Goal: Transaction & Acquisition: Obtain resource

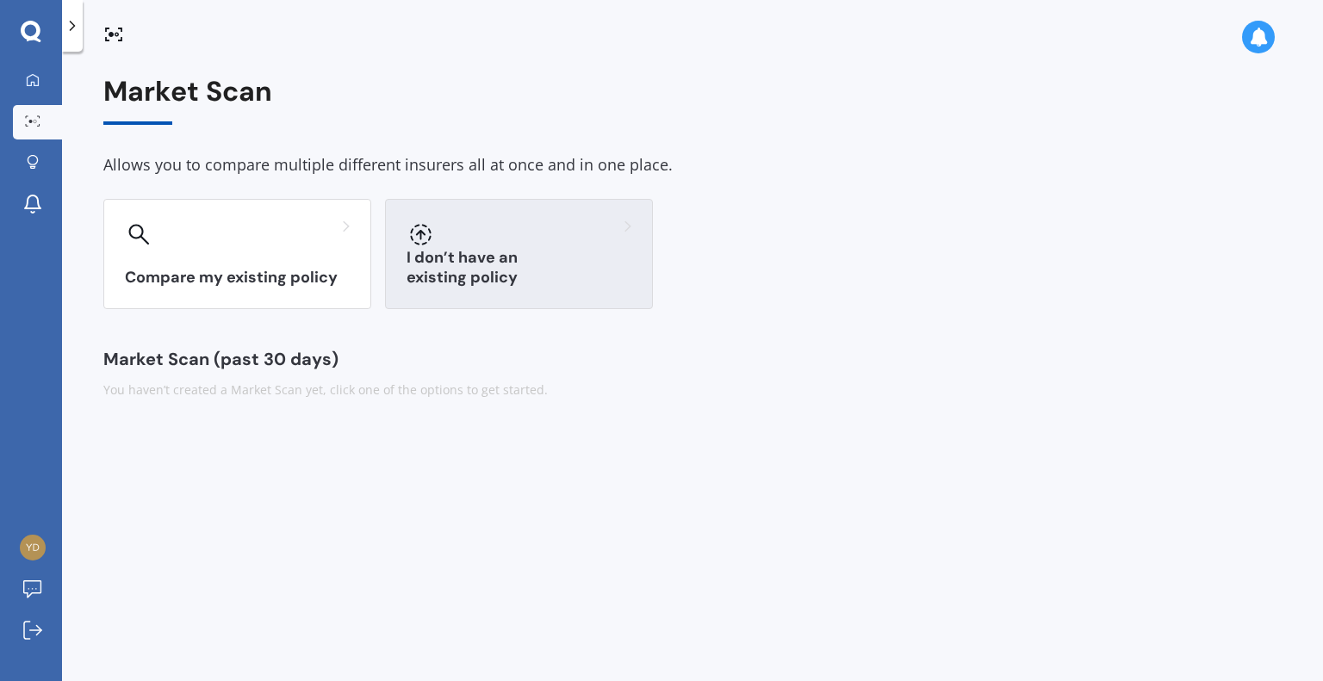
click at [511, 251] on div "I don’t have an existing policy" at bounding box center [519, 254] width 268 height 110
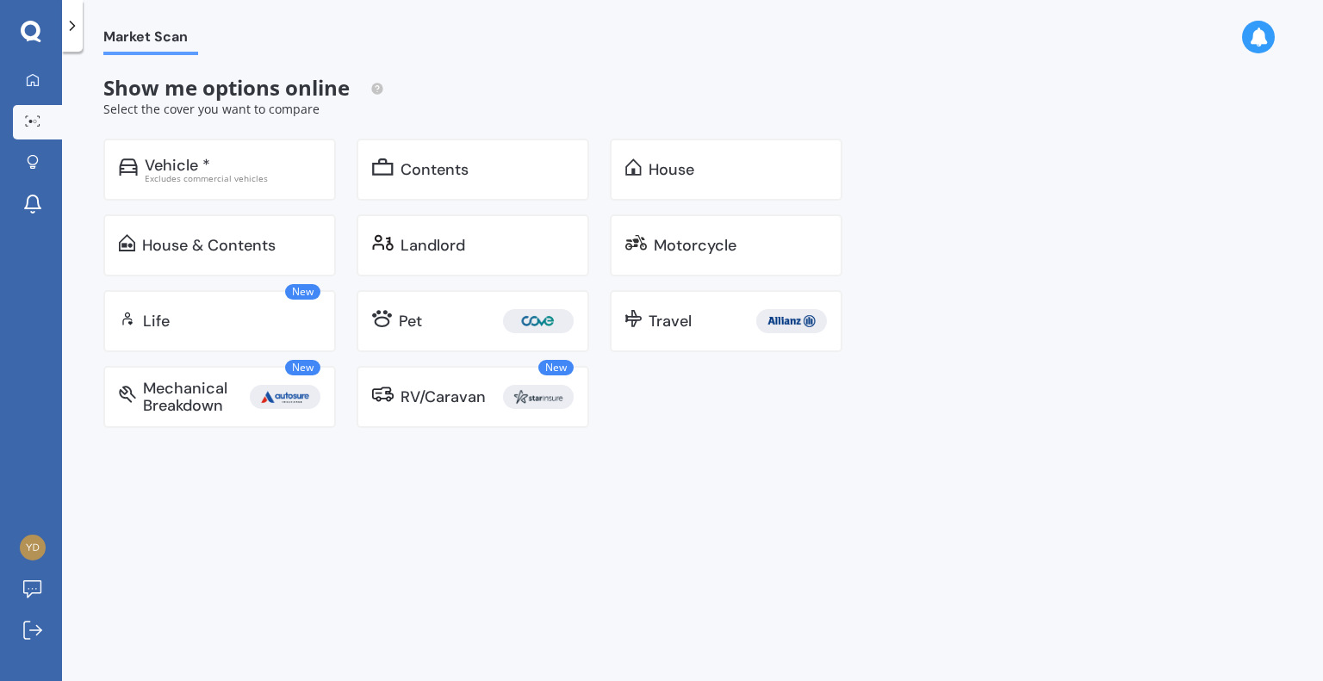
click at [511, 251] on div "Landlord" at bounding box center [487, 245] width 173 height 17
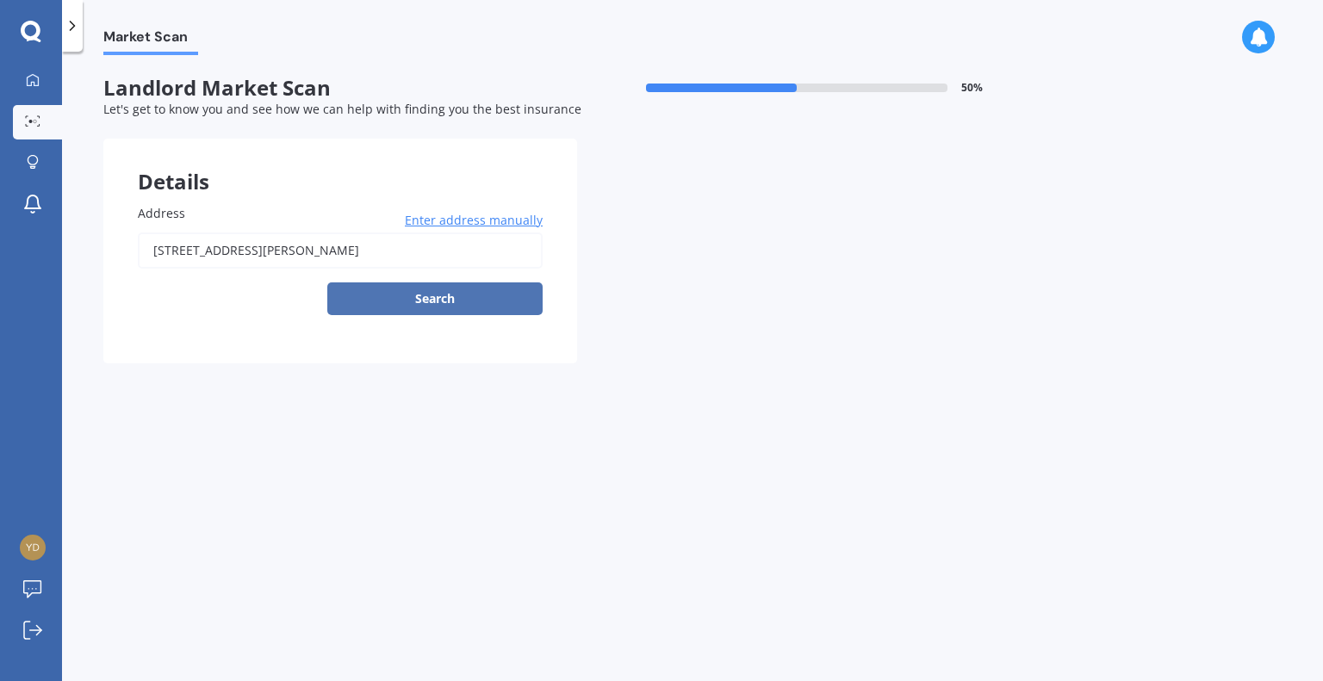
click at [445, 303] on button "Search" at bounding box center [434, 299] width 215 height 33
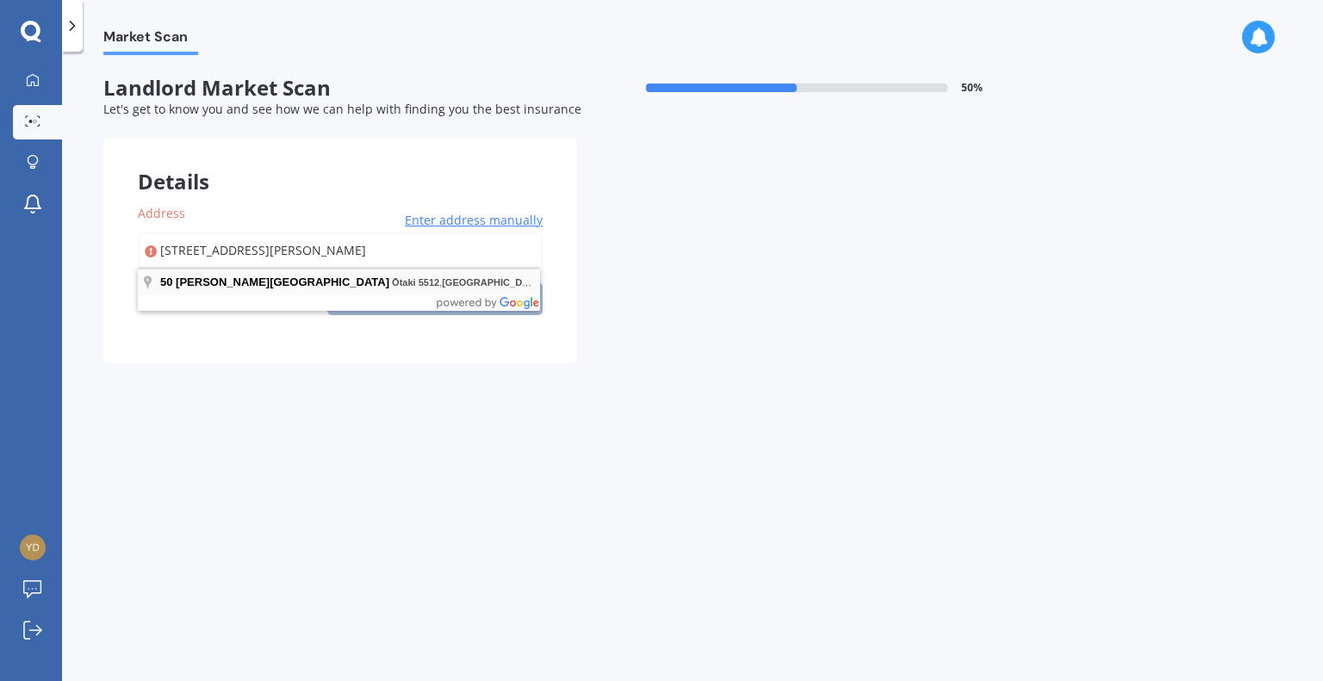
type input "[STREET_ADDRESS][PERSON_NAME]"
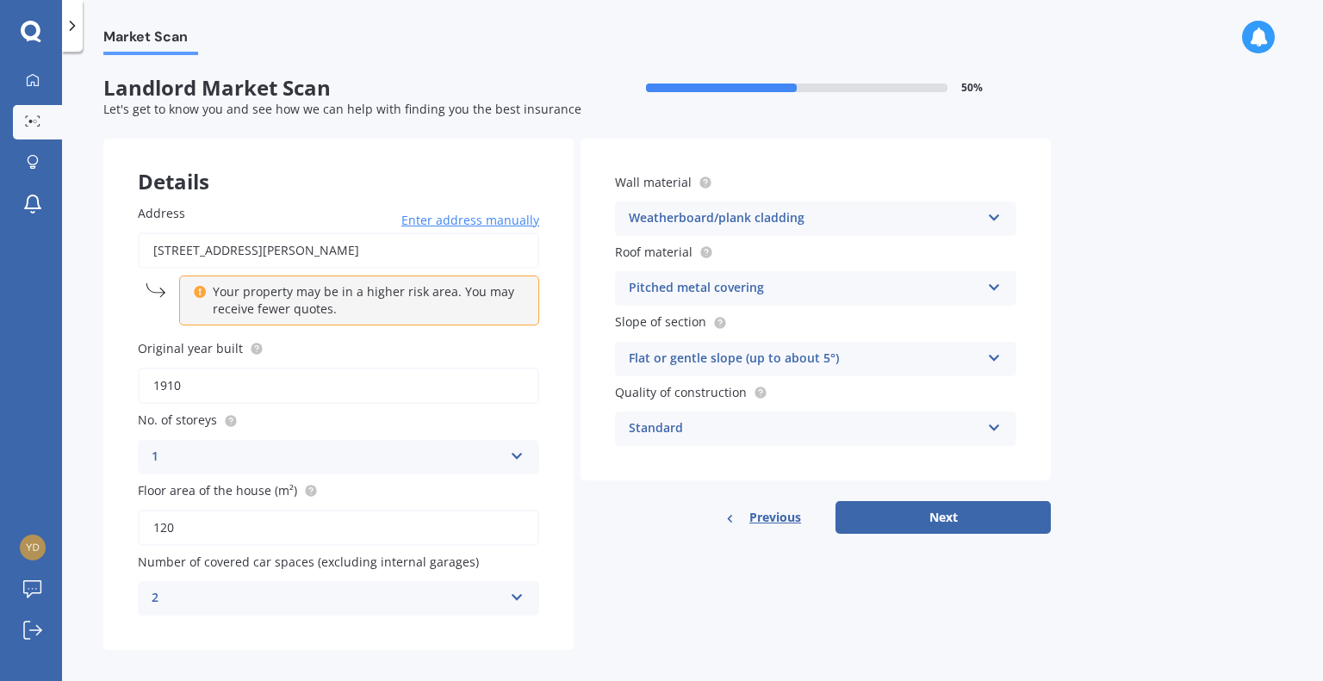
scroll to position [12, 0]
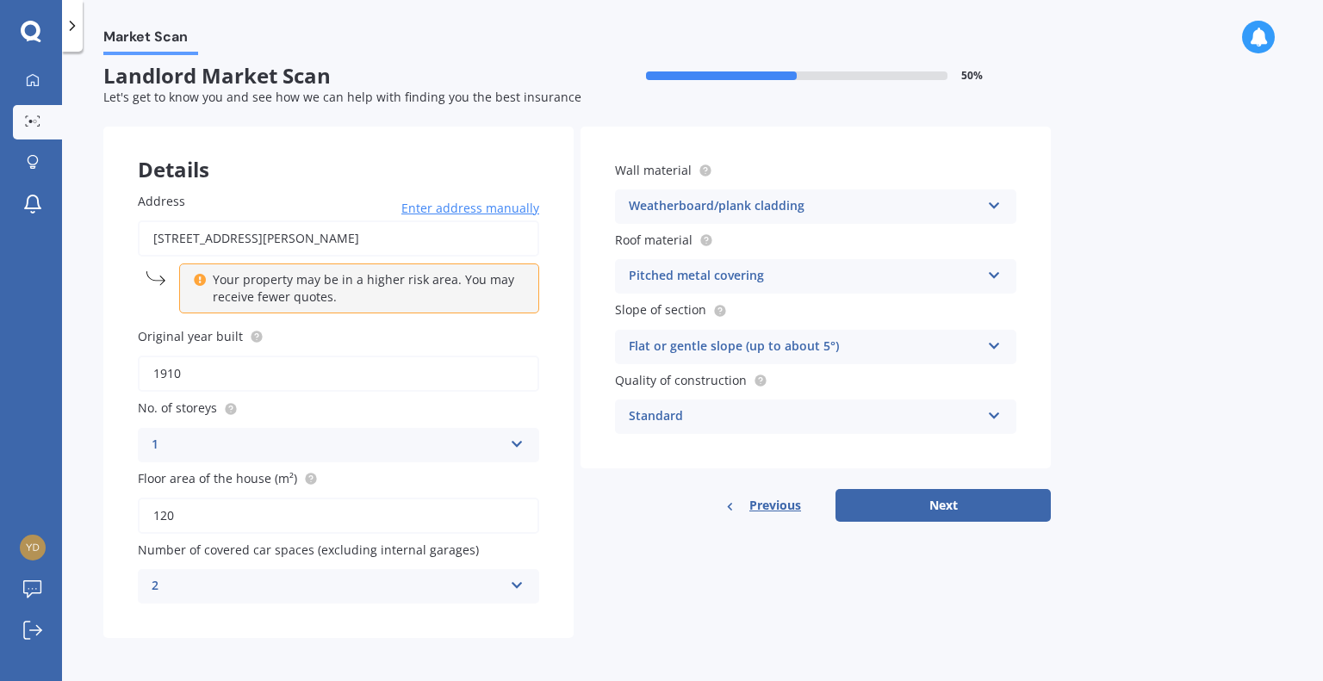
click at [517, 578] on icon at bounding box center [517, 582] width 15 height 12
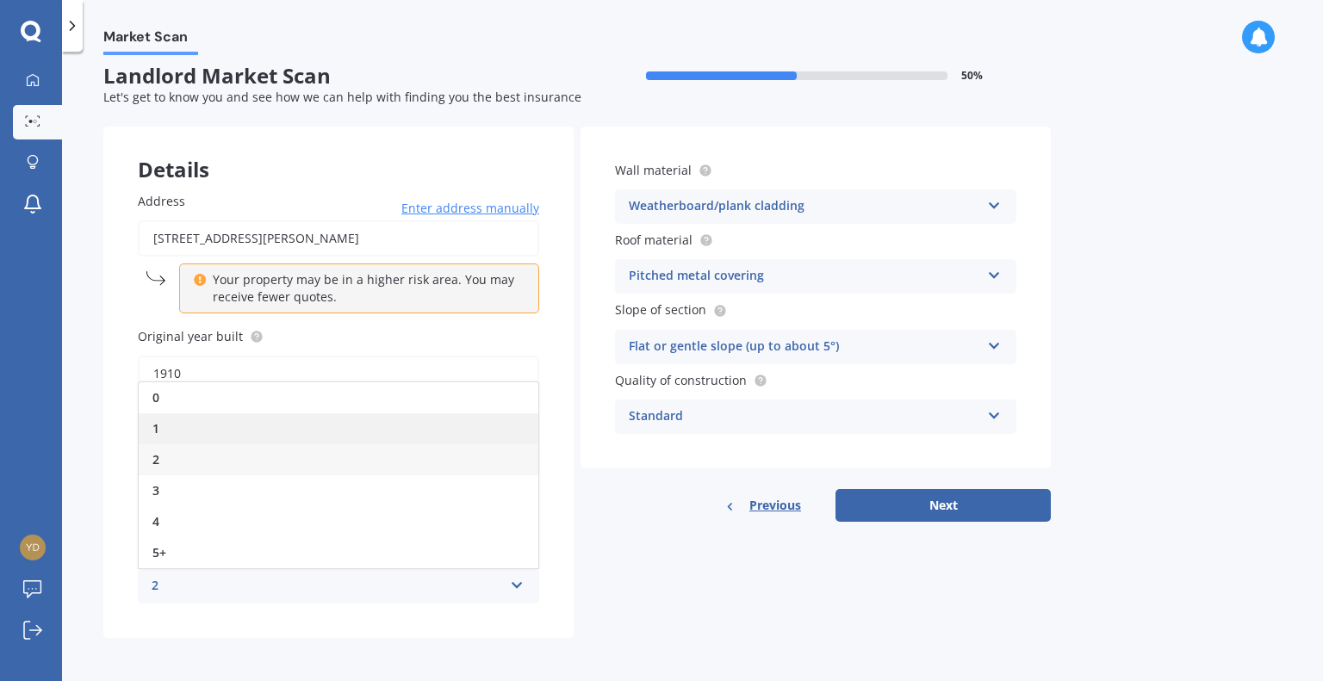
click at [210, 422] on div "1" at bounding box center [339, 429] width 400 height 31
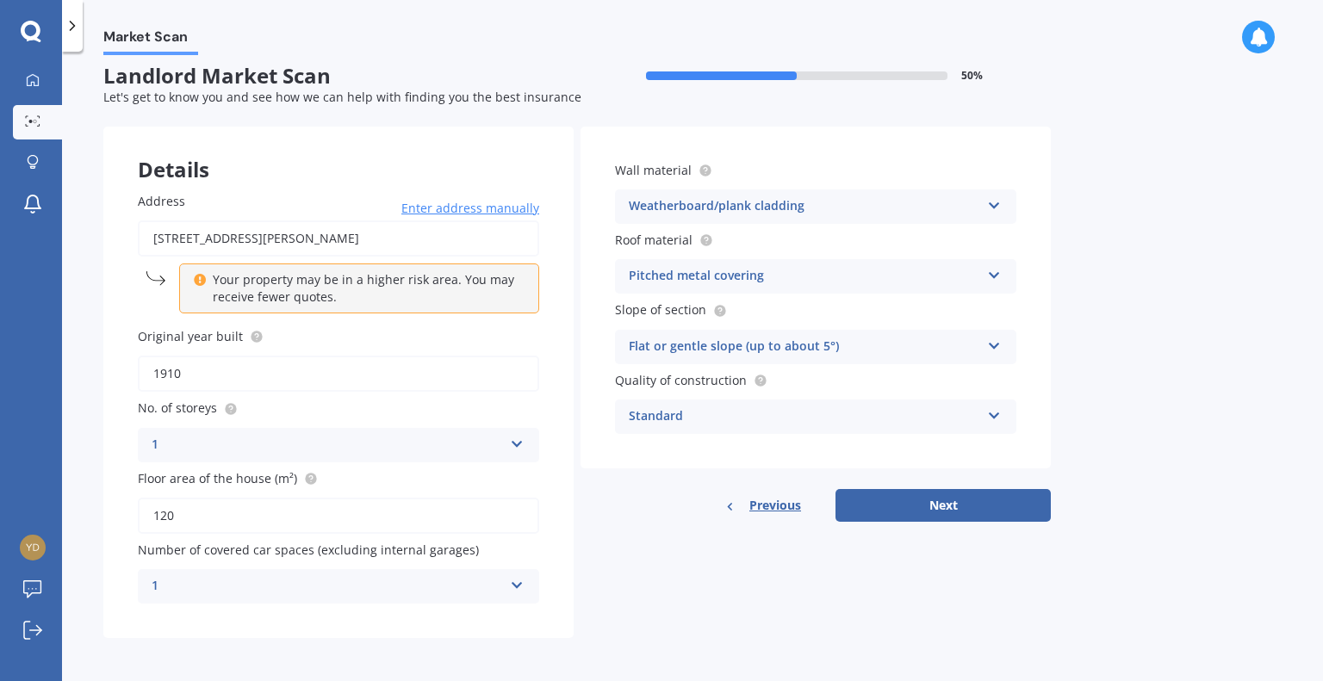
click at [992, 278] on icon at bounding box center [994, 272] width 15 height 12
click at [1128, 357] on div "Market Scan Landlord Market Scan 50 % Let's get to know you and see how we can …" at bounding box center [692, 370] width 1261 height 630
click at [938, 501] on button "Next" at bounding box center [943, 505] width 215 height 33
select select "23"
select select "03"
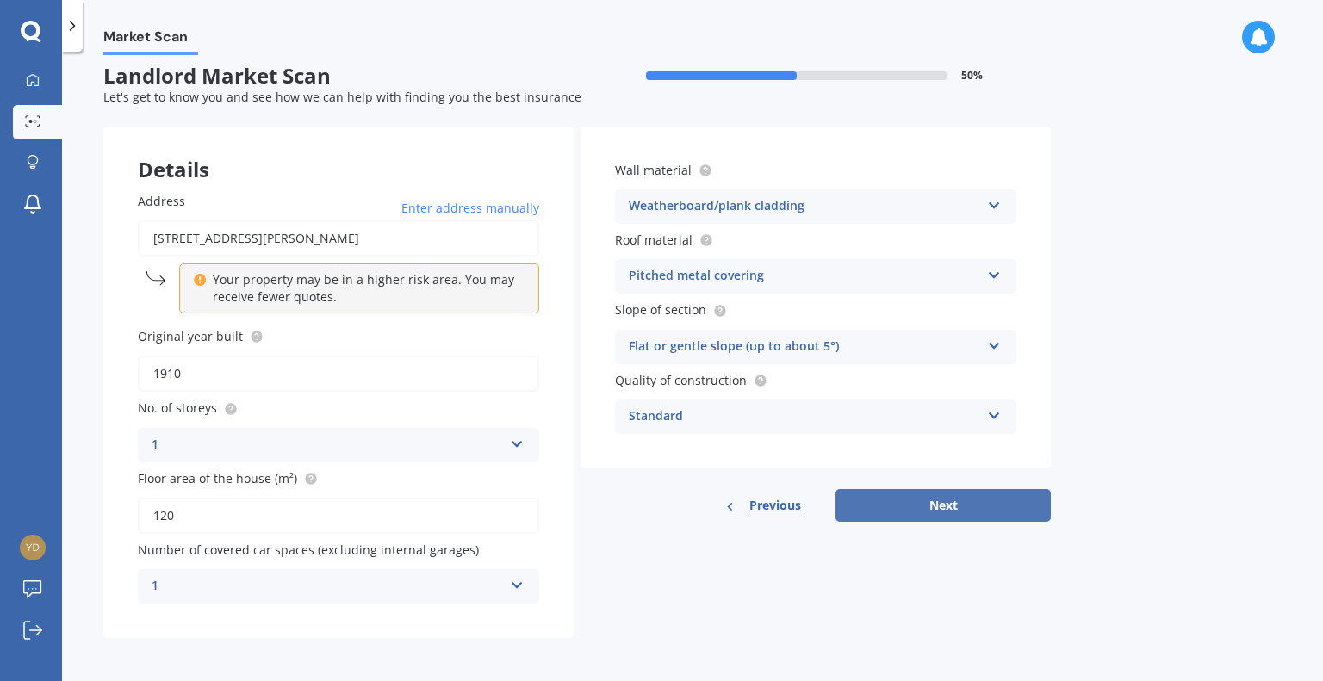
select select "1954"
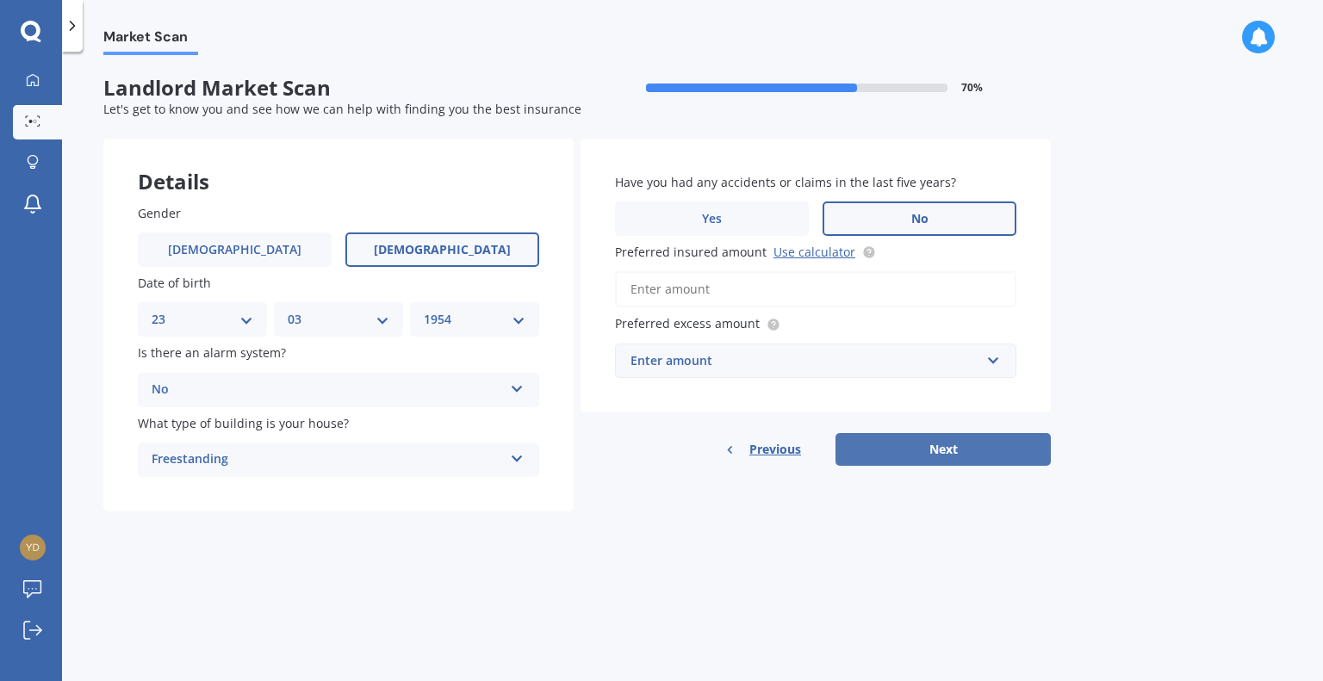
scroll to position [0, 0]
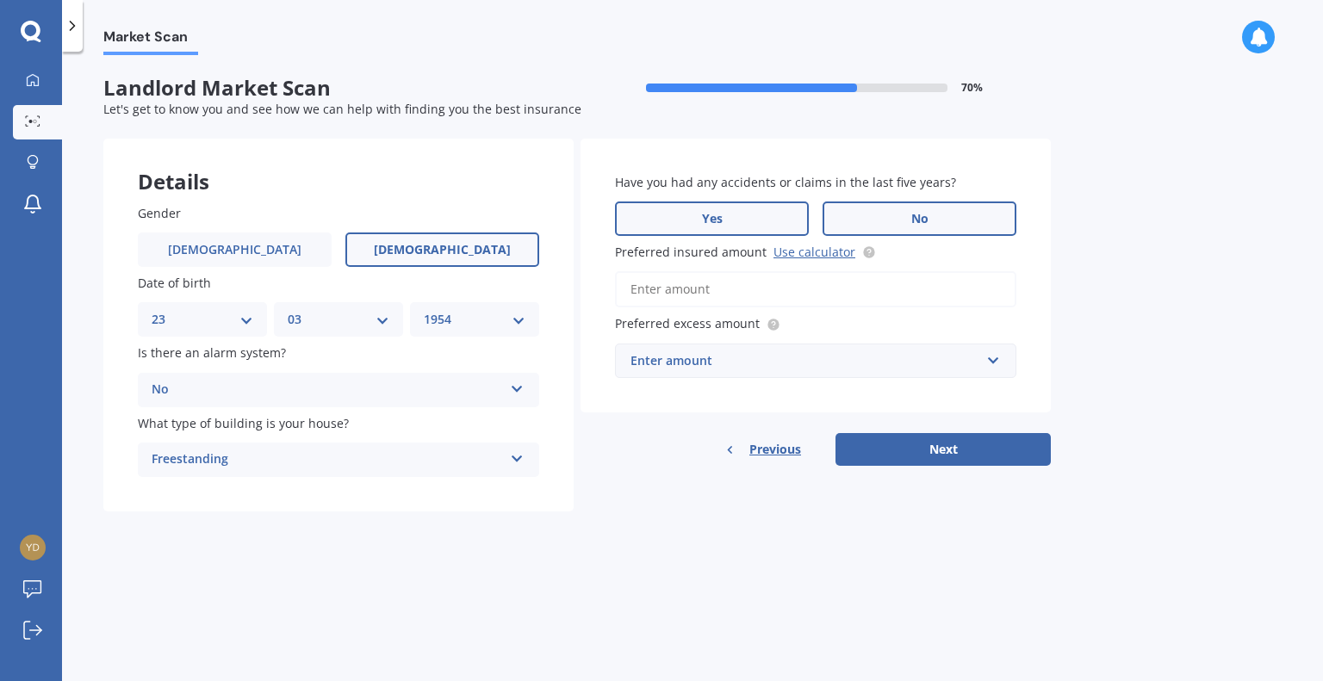
click at [719, 232] on label "Yes" at bounding box center [712, 219] width 194 height 34
click at [0, 0] on input "Yes" at bounding box center [0, 0] width 0 height 0
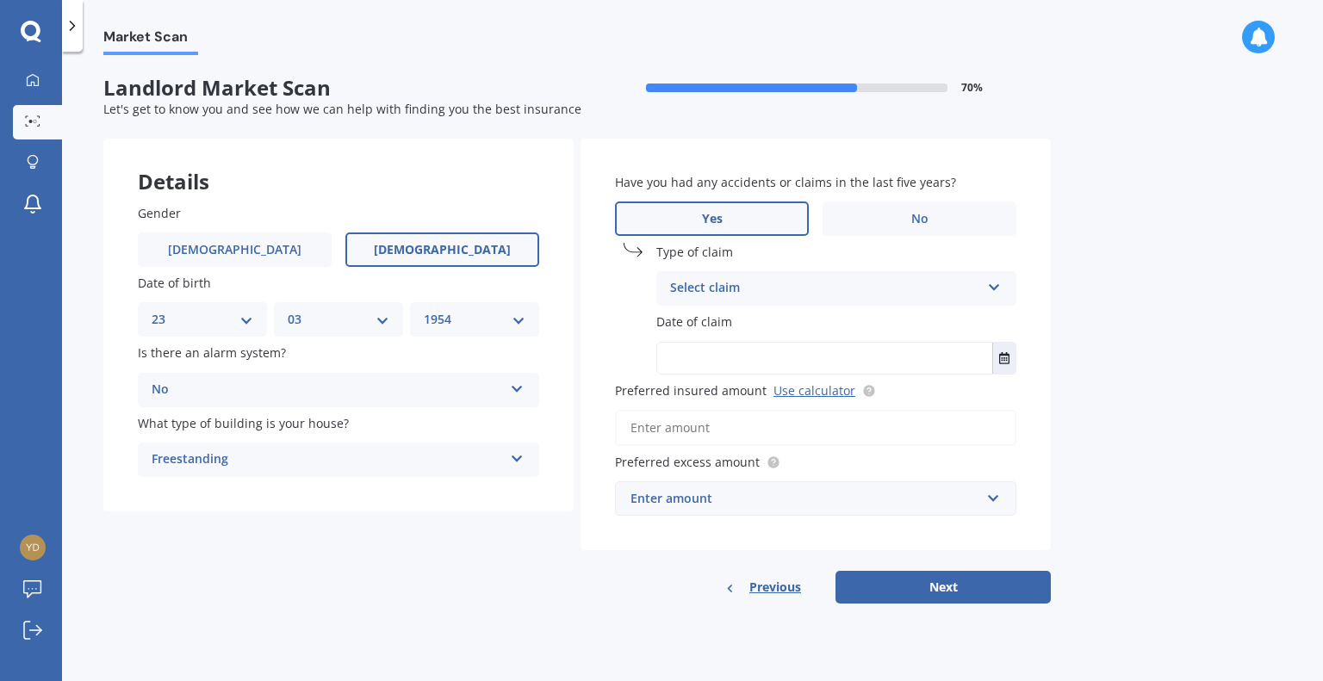
click at [998, 284] on icon at bounding box center [994, 284] width 15 height 12
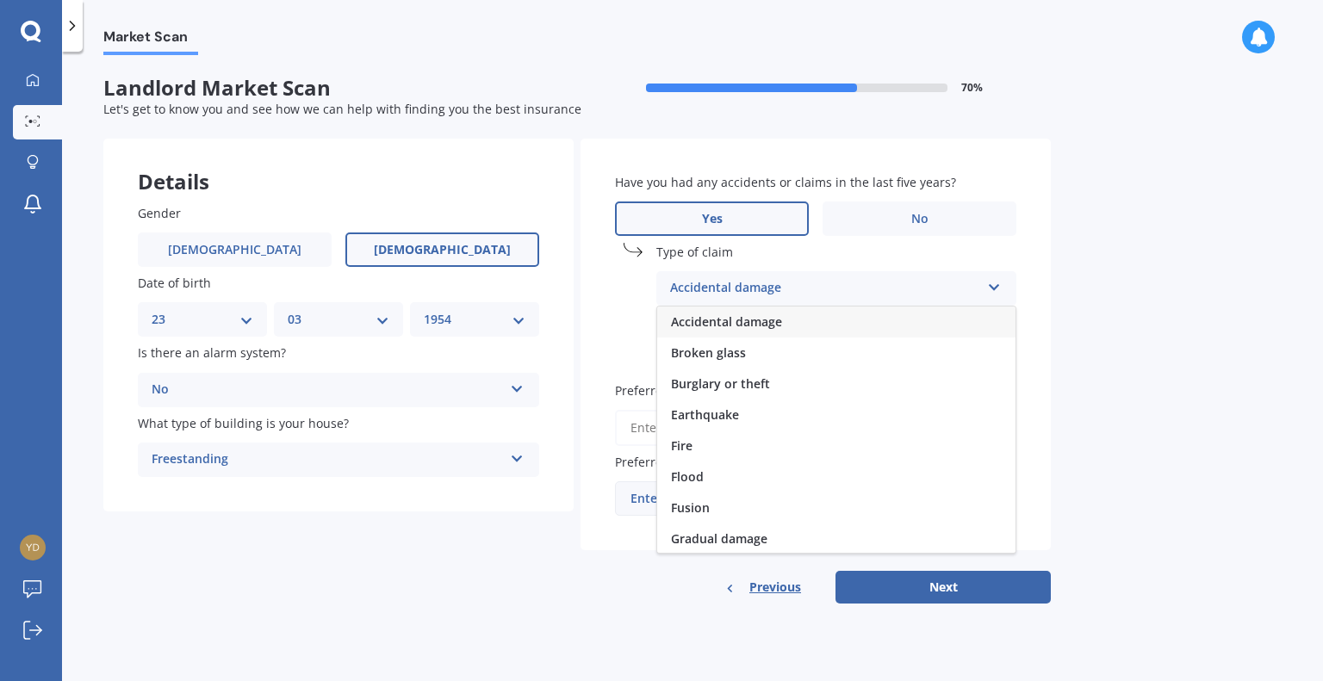
click at [765, 320] on span "Accidental damage" at bounding box center [726, 322] width 111 height 16
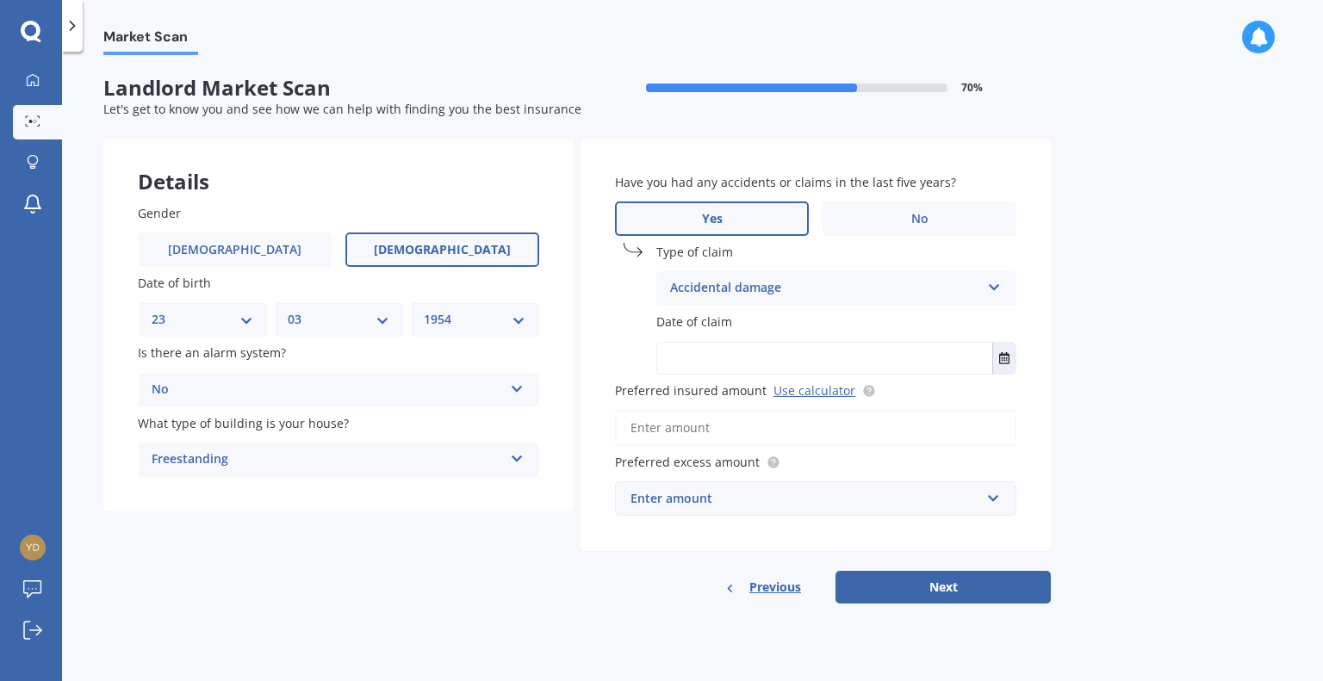
click at [765, 320] on label "Date of claim" at bounding box center [832, 322] width 353 height 18
click at [712, 352] on input "text" at bounding box center [824, 358] width 335 height 31
click at [906, 213] on label "No" at bounding box center [920, 219] width 194 height 34
click at [0, 0] on input "No" at bounding box center [0, 0] width 0 height 0
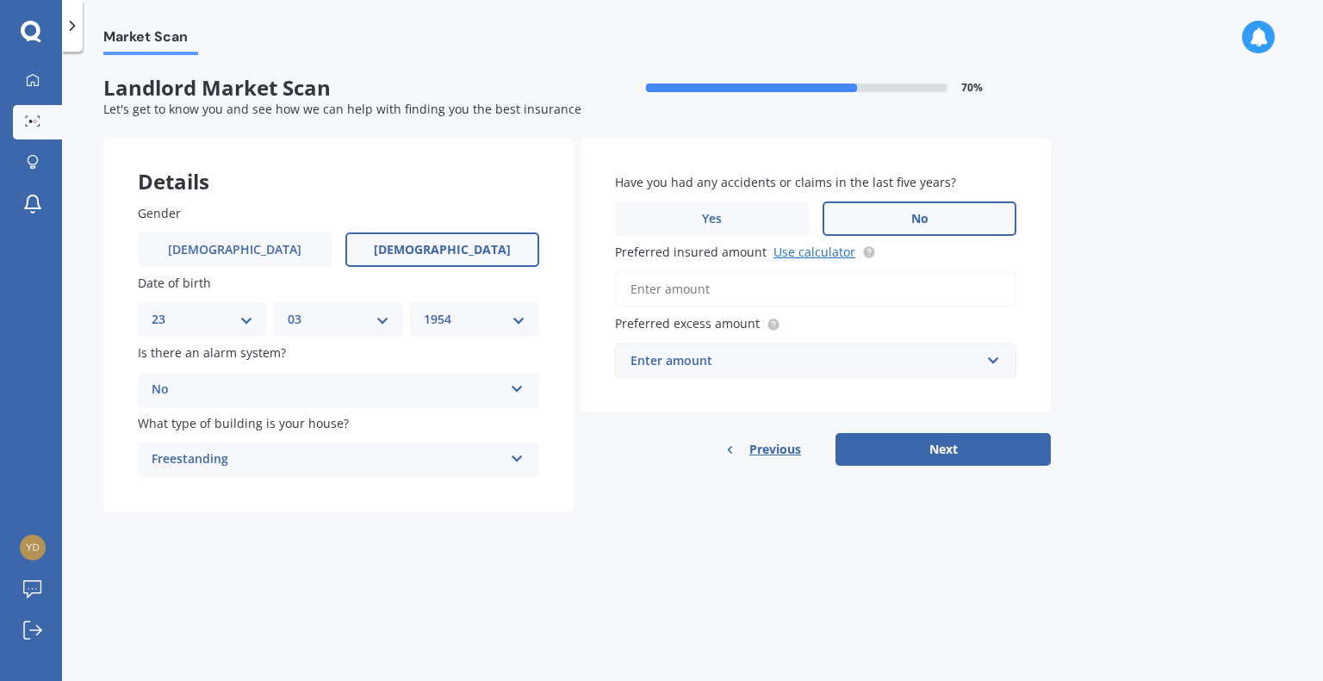
click at [790, 256] on link "Use calculator" at bounding box center [815, 252] width 82 height 16
